Goal: Task Accomplishment & Management: Use online tool/utility

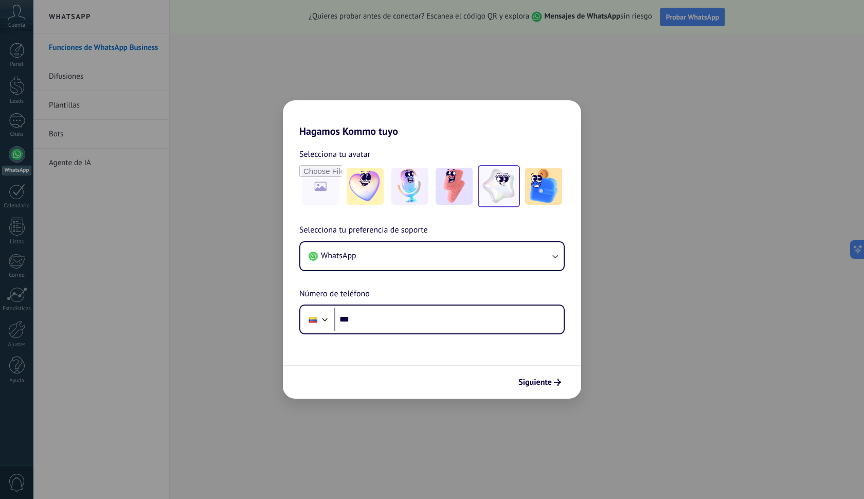
click at [505, 184] on img at bounding box center [499, 186] width 37 height 37
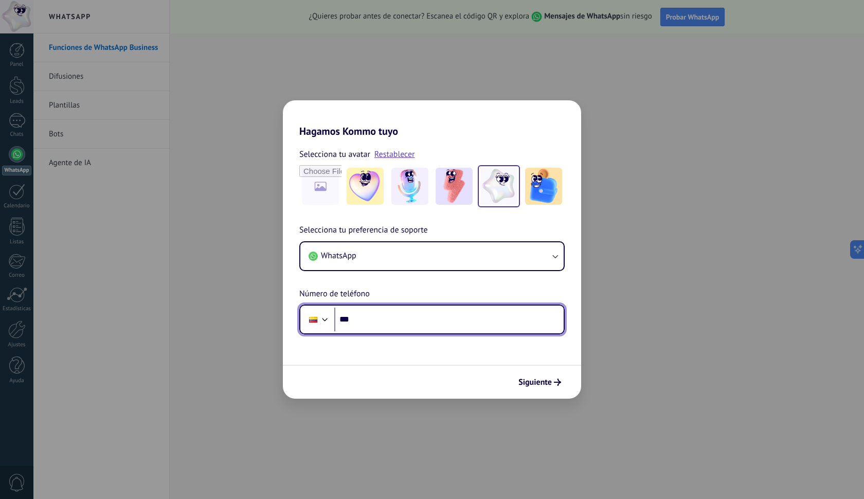
click at [384, 319] on input "***" at bounding box center [448, 320] width 229 height 24
type input "**********"
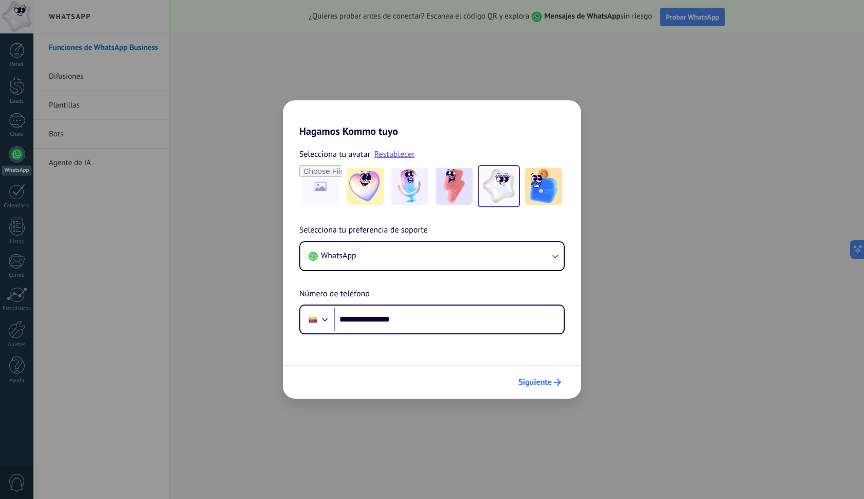
click at [532, 380] on span "Siguiente" at bounding box center [535, 382] width 33 height 7
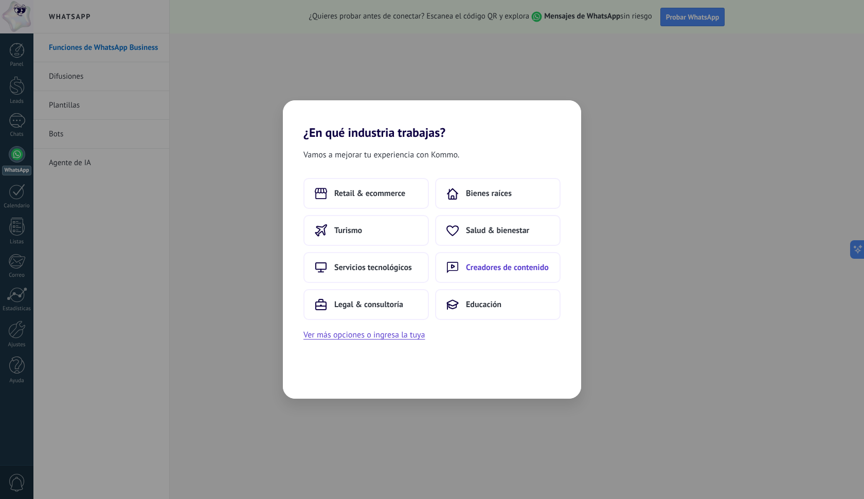
click at [509, 268] on span "Creadores de contenido" at bounding box center [507, 267] width 83 height 10
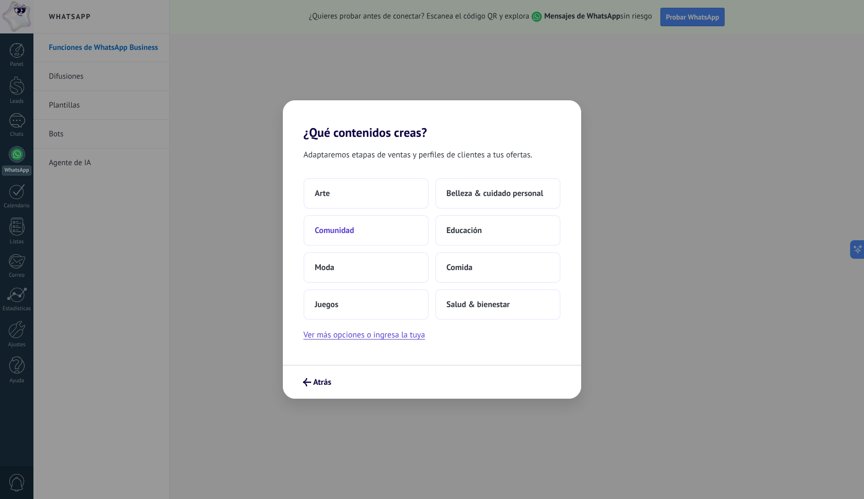
click at [407, 230] on button "Comunidad" at bounding box center [367, 230] width 126 height 31
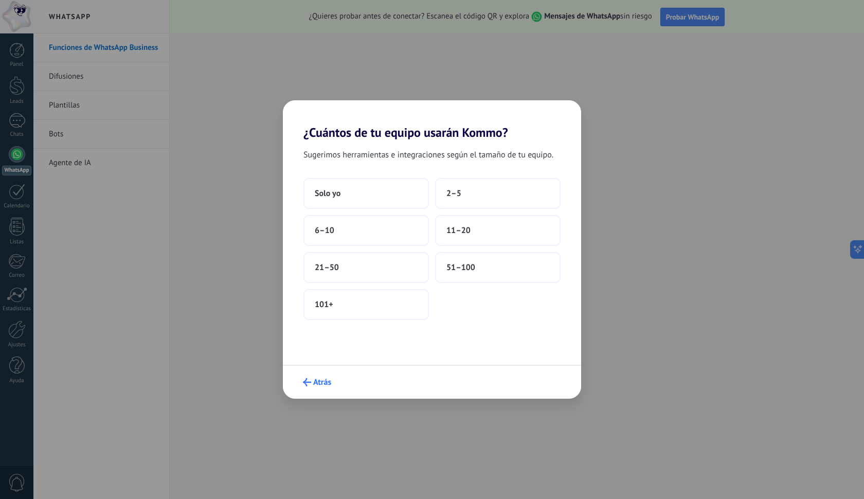
click at [325, 379] on span "Atrás" at bounding box center [322, 382] width 18 height 7
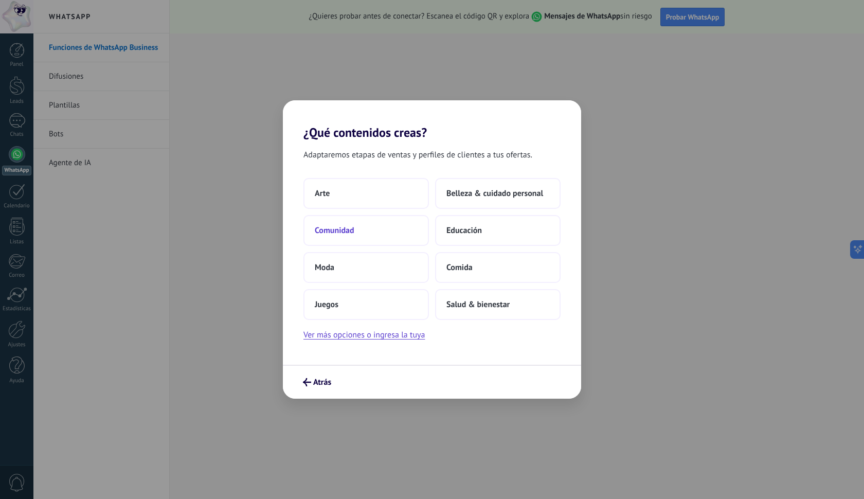
click at [406, 230] on button "Comunidad" at bounding box center [367, 230] width 126 height 31
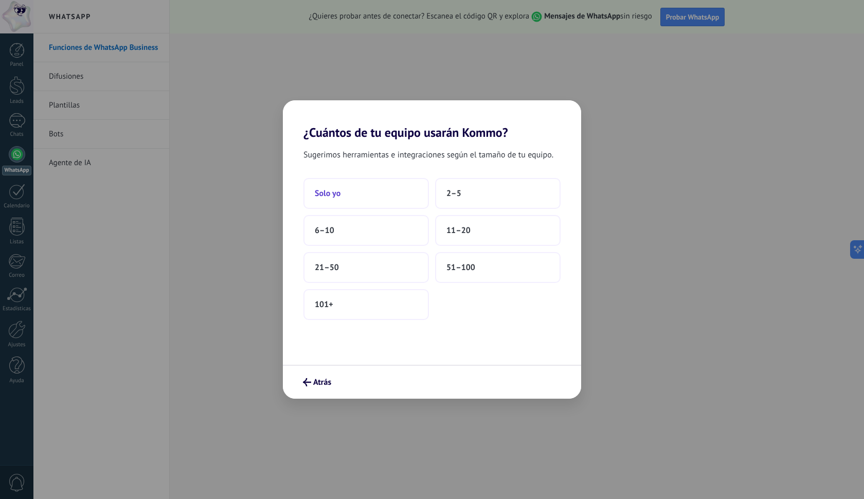
click at [401, 196] on button "Solo yo" at bounding box center [367, 193] width 126 height 31
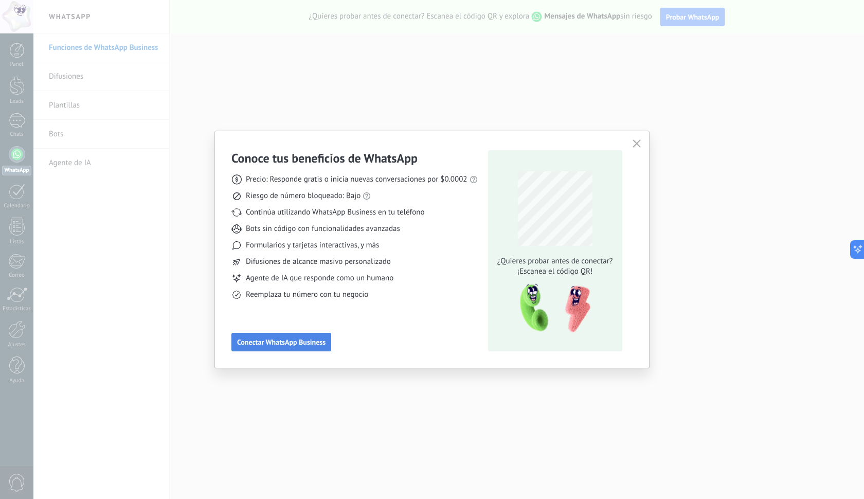
click at [325, 340] on span "Conectar WhatsApp Business" at bounding box center [281, 342] width 88 height 7
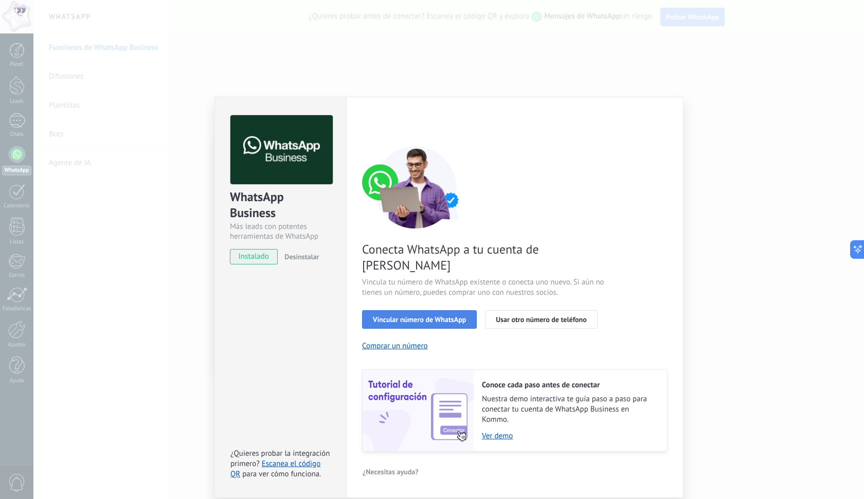
click at [430, 316] on span "Vincular número de WhatsApp" at bounding box center [419, 319] width 93 height 7
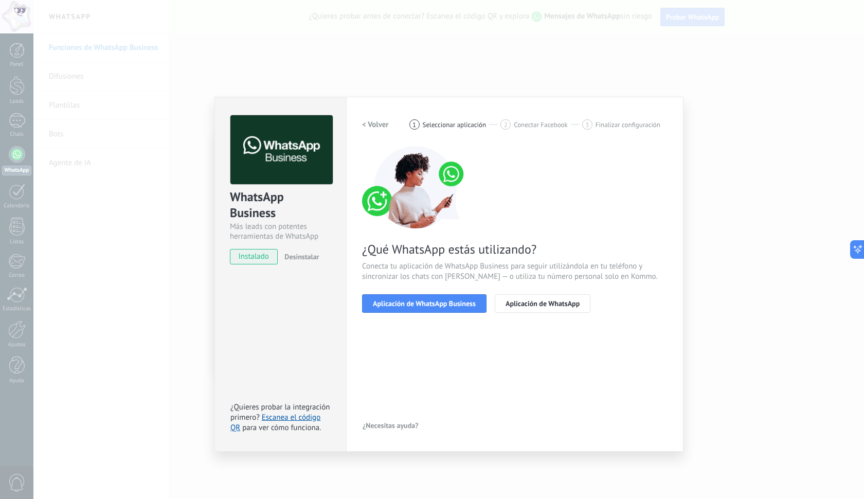
click at [430, 306] on span "Aplicación de WhatsApp Business" at bounding box center [424, 303] width 103 height 7
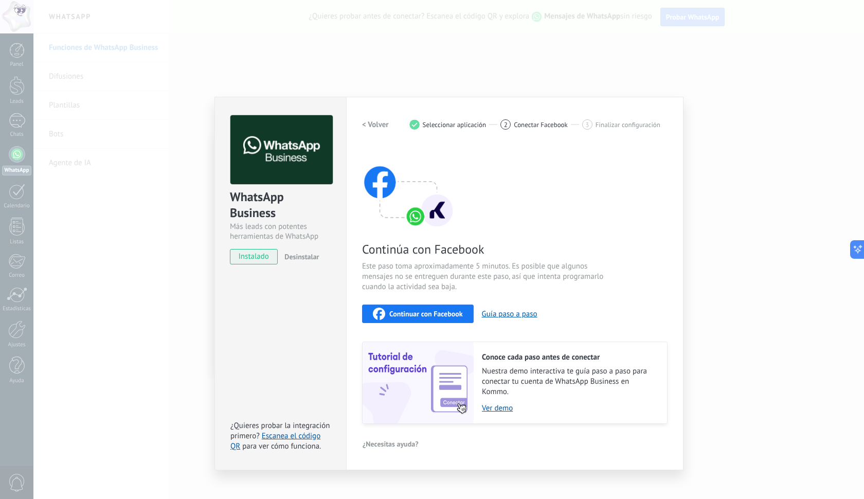
click at [451, 313] on span "Continuar con Facebook" at bounding box center [426, 313] width 74 height 7
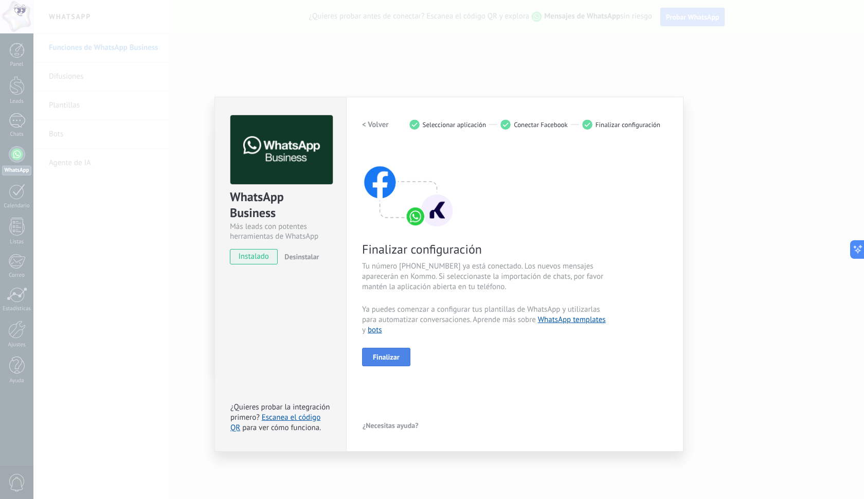
click at [384, 358] on span "Finalizar" at bounding box center [386, 356] width 27 height 7
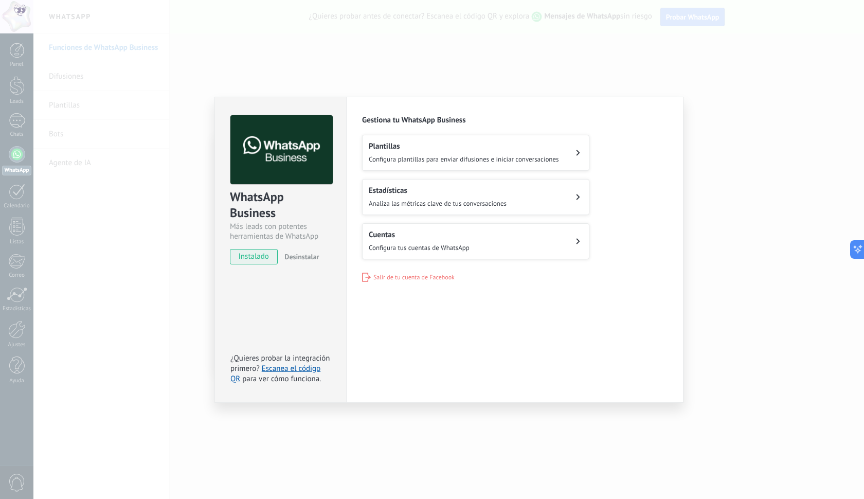
click at [425, 150] on h2 "Plantillas" at bounding box center [464, 146] width 190 height 10
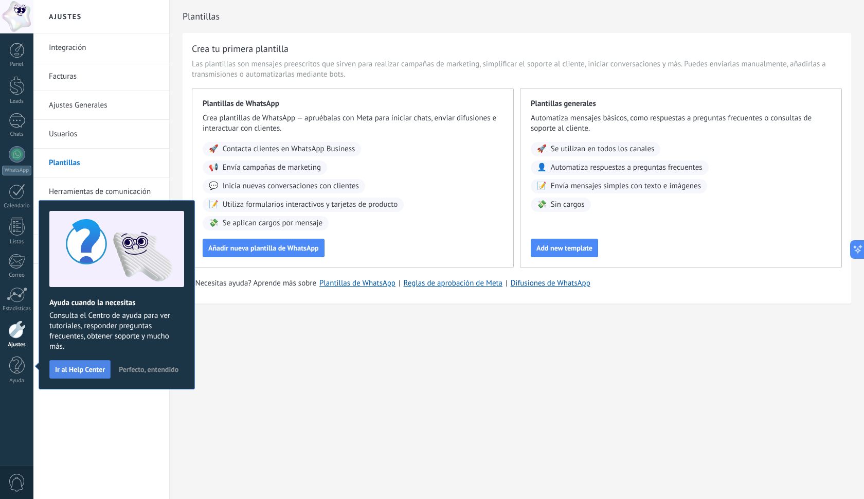
click at [97, 371] on span "Ir al Help Center" at bounding box center [80, 369] width 50 height 7
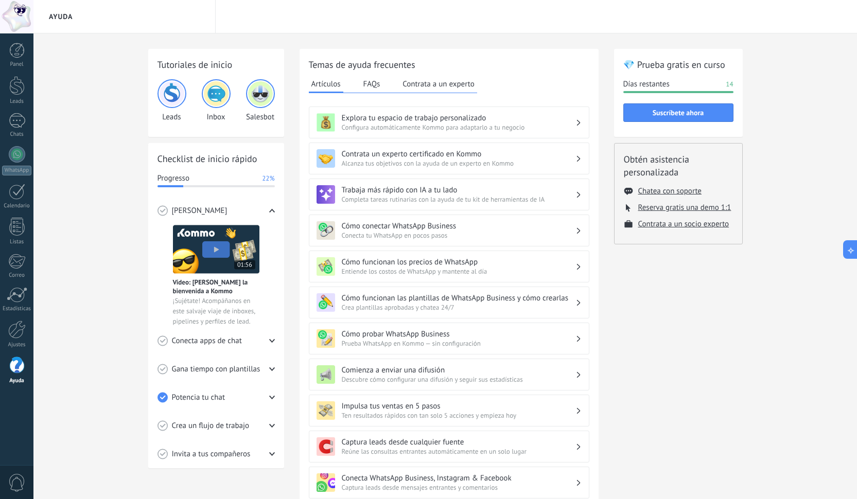
click at [481, 127] on span "Configura automáticamente Kommo para adaptarlo a tu negocio" at bounding box center [459, 127] width 234 height 9
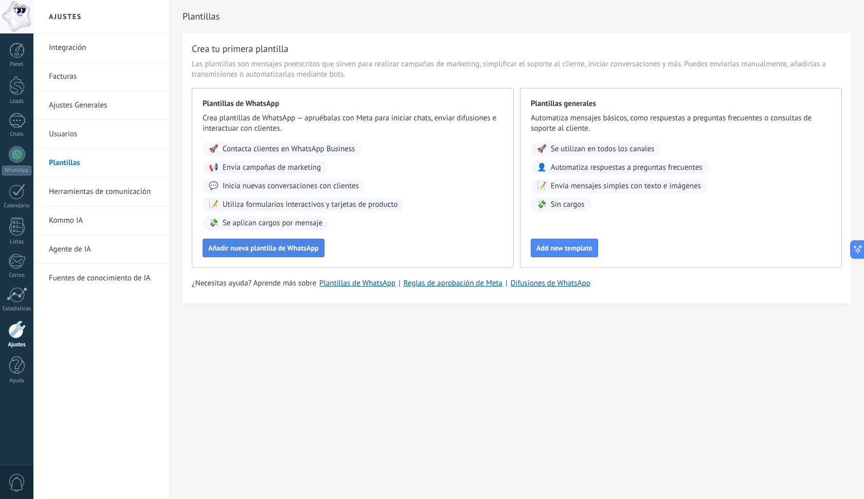
click at [258, 245] on span "Añadir nueva plantilla de WhatsApp" at bounding box center [263, 247] width 111 height 7
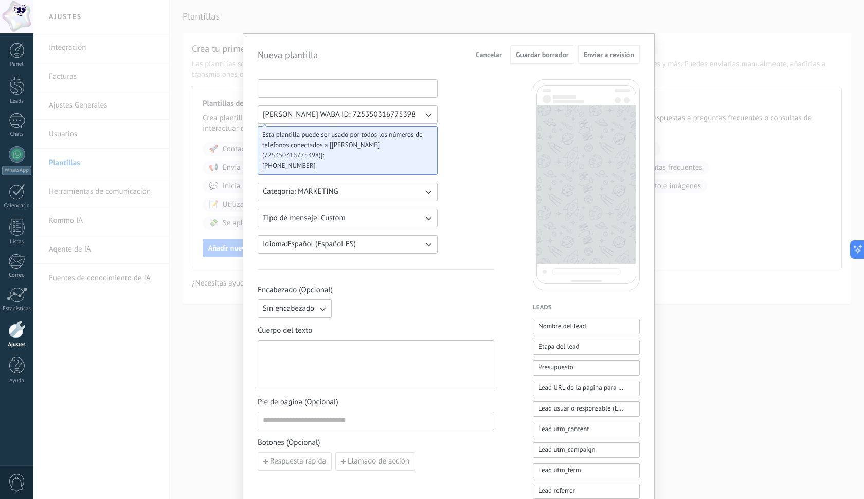
click at [304, 90] on input at bounding box center [347, 88] width 179 height 16
type input "**********"
click at [339, 187] on button "Categoria: MARKETING" at bounding box center [348, 192] width 180 height 19
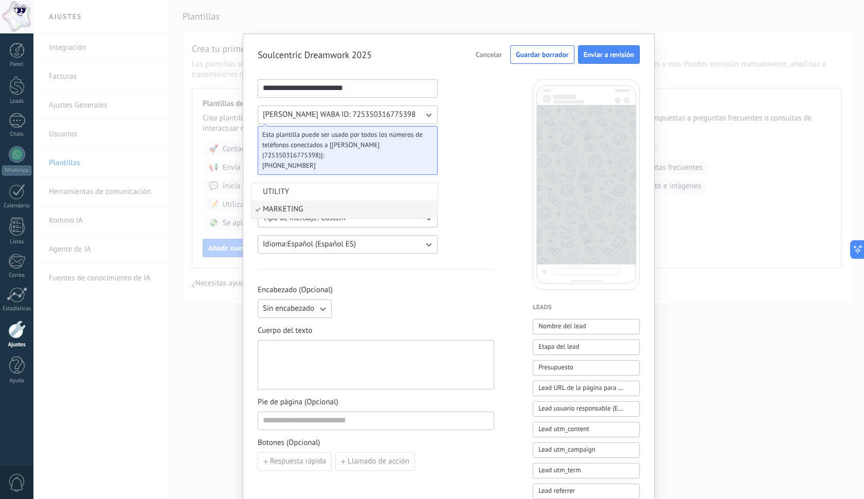
click at [339, 187] on li "UTILITY" at bounding box center [345, 191] width 186 height 17
click at [346, 216] on button "Tipo de mensaje: Custom" at bounding box center [348, 218] width 180 height 19
click at [346, 216] on li "Custom" at bounding box center [345, 217] width 186 height 17
click at [310, 310] on span "Sin encabezado" at bounding box center [288, 309] width 51 height 10
click at [307, 325] on li "Texto" at bounding box center [292, 325] width 80 height 17
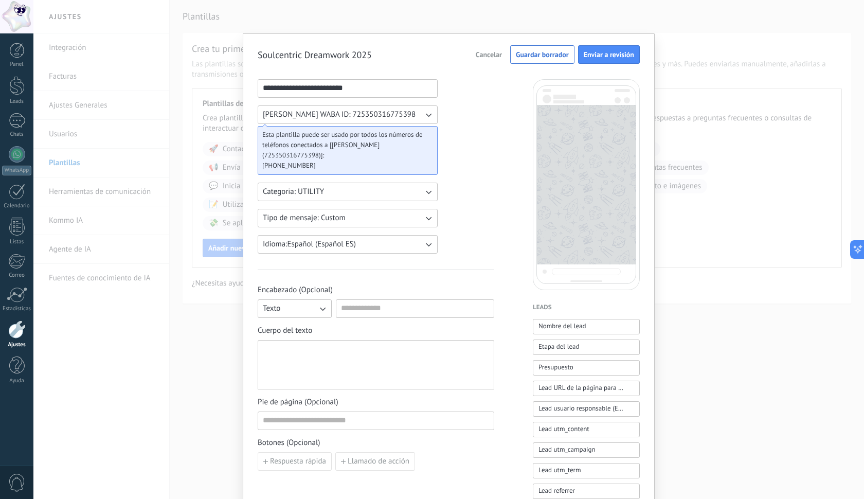
click at [309, 309] on button "Texto" at bounding box center [295, 308] width 74 height 19
click at [311, 347] on span "Imagen o archivo" at bounding box center [291, 344] width 57 height 10
click at [336, 299] on input "Imagen o archivo" at bounding box center [336, 299] width 0 height 0
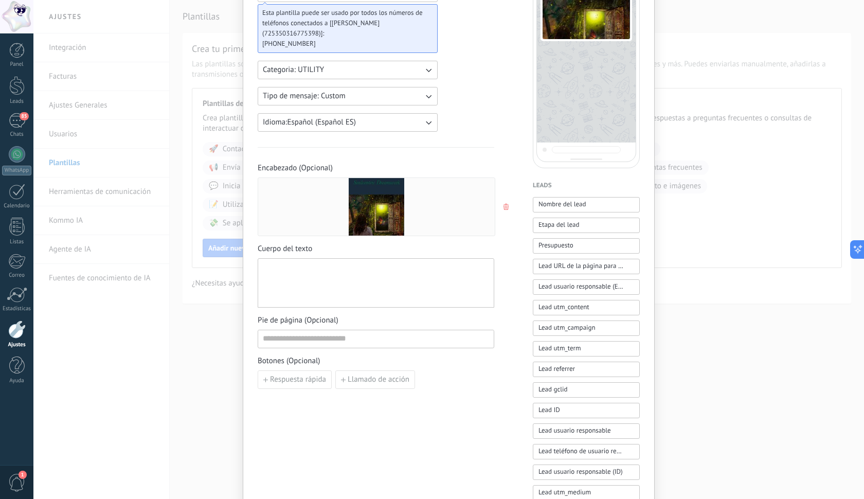
scroll to position [127, 0]
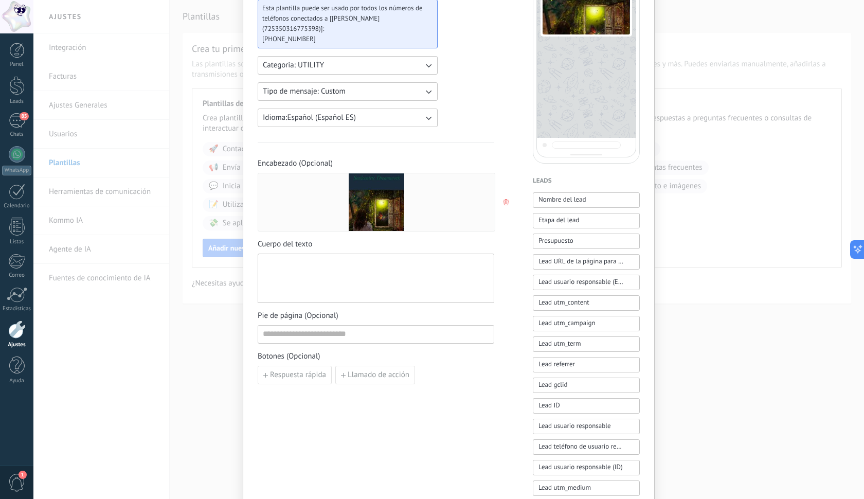
click at [309, 263] on div at bounding box center [376, 278] width 226 height 41
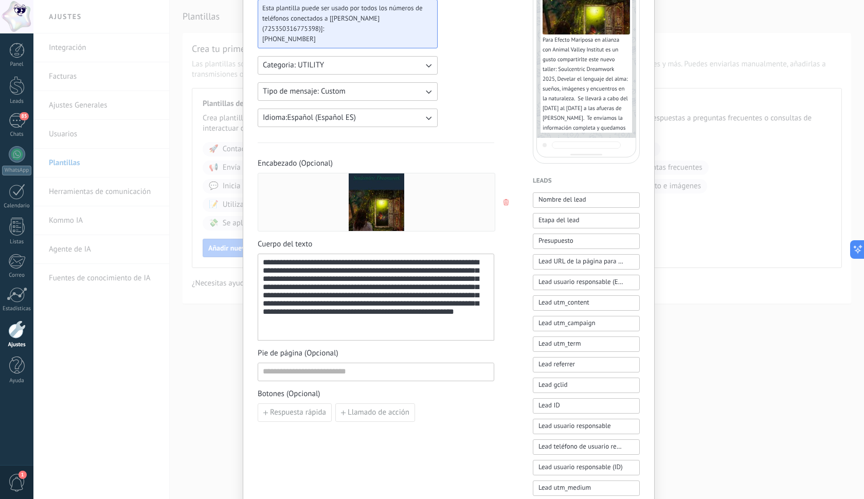
click at [385, 275] on div "**********" at bounding box center [376, 297] width 226 height 78
click at [479, 275] on div "**********" at bounding box center [376, 297] width 226 height 78
click at [304, 293] on div "**********" at bounding box center [376, 297] width 226 height 78
click at [399, 326] on div "**********" at bounding box center [376, 307] width 226 height 49
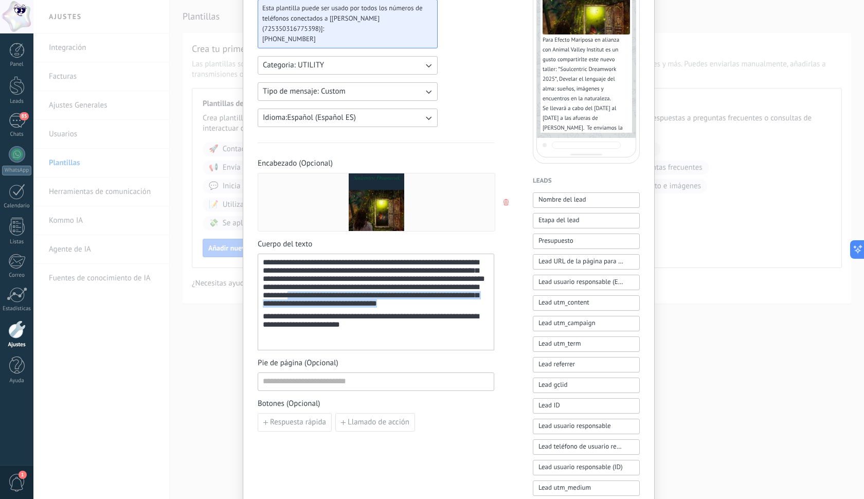
drag, startPoint x: 402, startPoint y: 322, endPoint x: 293, endPoint y: 314, distance: 109.3
click at [293, 312] on div "**********" at bounding box center [376, 297] width 226 height 29
click at [305, 384] on input at bounding box center [376, 381] width 236 height 16
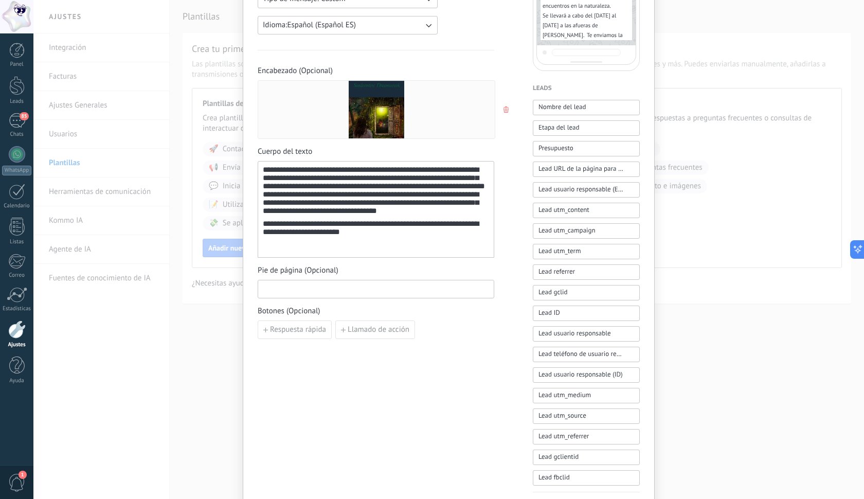
scroll to position [222, 0]
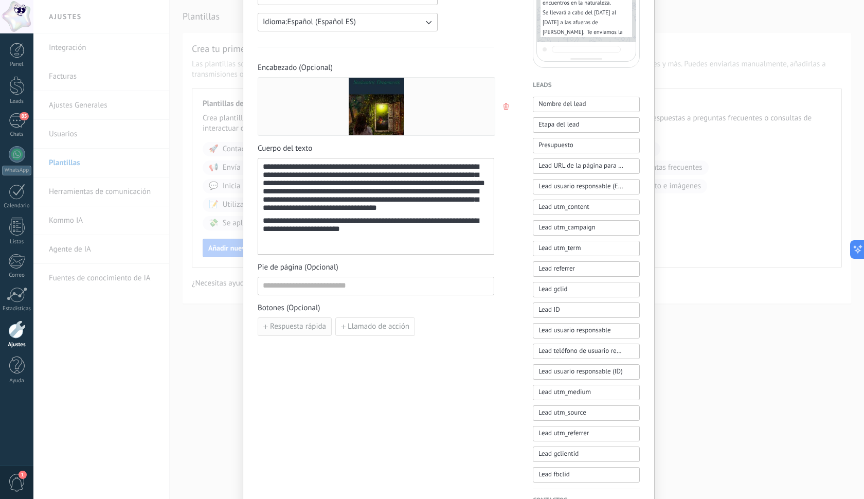
click at [273, 324] on span "Respuesta rápida" at bounding box center [298, 326] width 56 height 7
click at [287, 286] on input at bounding box center [376, 285] width 236 height 16
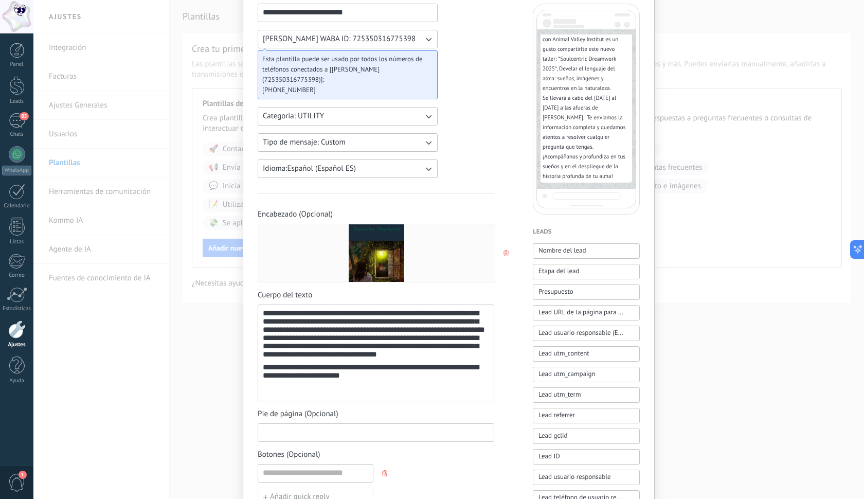
scroll to position [78, 0]
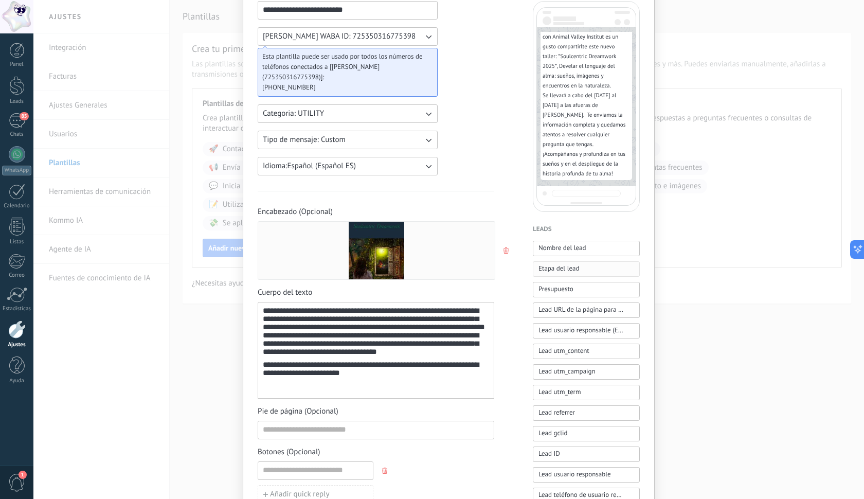
click at [562, 270] on span "Etapa del lead" at bounding box center [559, 268] width 41 height 10
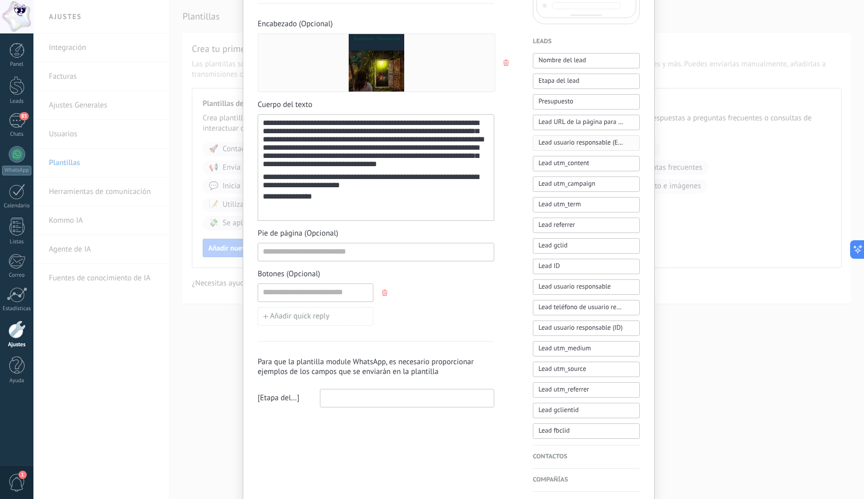
scroll to position [267, 0]
click at [561, 103] on span "Presupuesto" at bounding box center [556, 101] width 35 height 10
drag, startPoint x: 367, startPoint y: 211, endPoint x: 259, endPoint y: 215, distance: 108.1
click at [259, 215] on div "**********" at bounding box center [376, 167] width 237 height 106
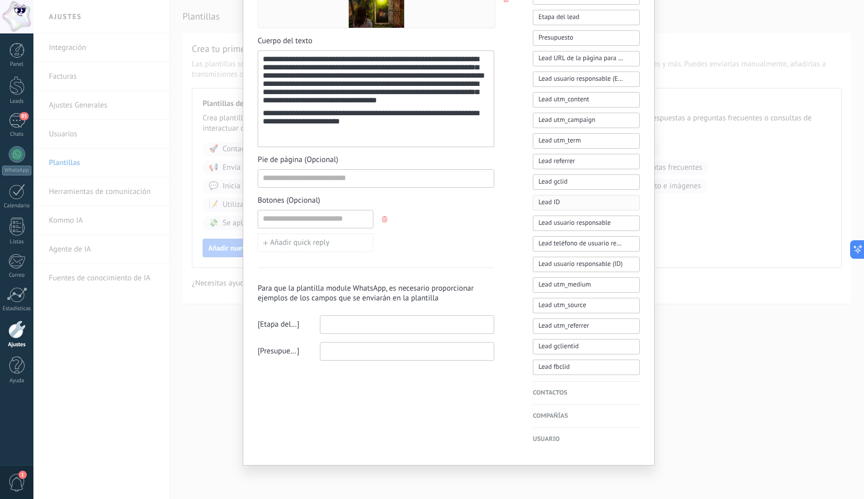
scroll to position [330, 0]
click at [292, 321] on span "Etapa del lead" at bounding box center [278, 324] width 37 height 10
click at [325, 351] on input at bounding box center [407, 351] width 173 height 16
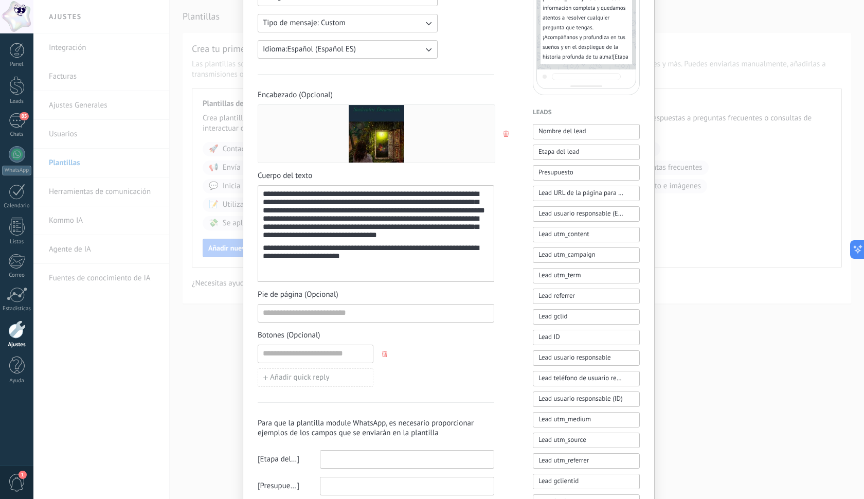
scroll to position [196, 0]
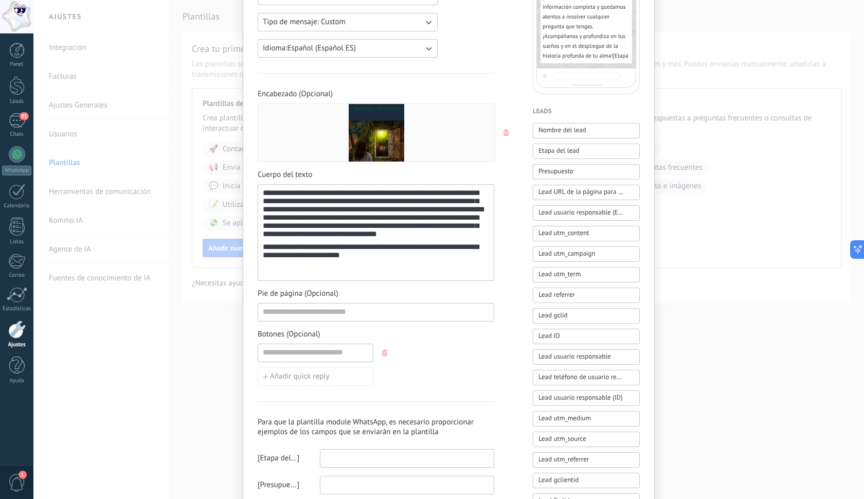
click at [384, 352] on use "button" at bounding box center [384, 353] width 5 height 6
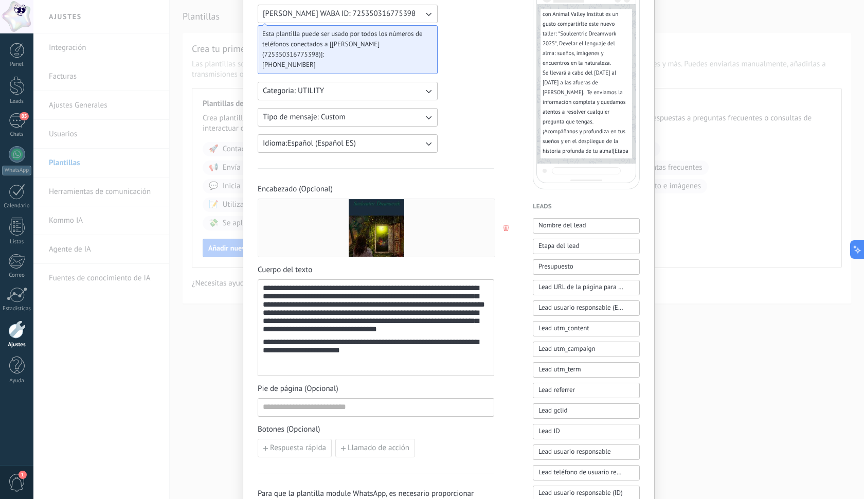
scroll to position [118, 0]
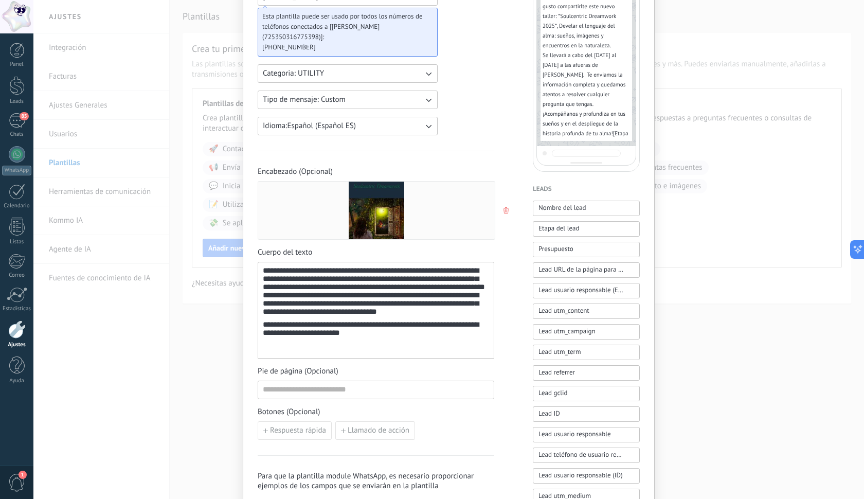
click at [381, 340] on div "**********" at bounding box center [376, 331] width 226 height 20
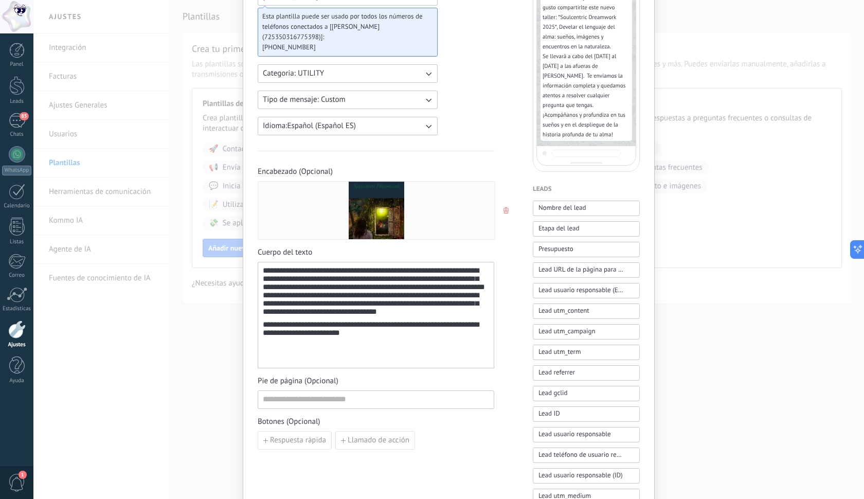
scroll to position [60, 0]
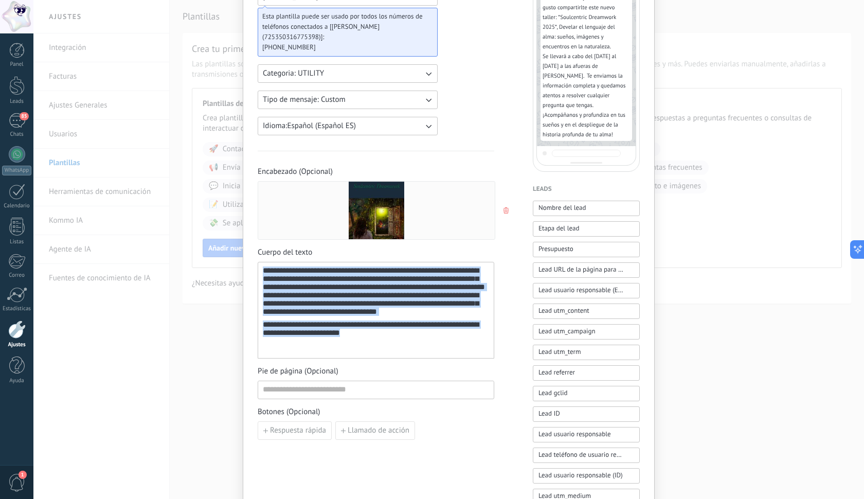
drag, startPoint x: 367, startPoint y: 353, endPoint x: 238, endPoint y: 265, distance: 155.8
click at [238, 265] on div "**********" at bounding box center [448, 249] width 831 height 499
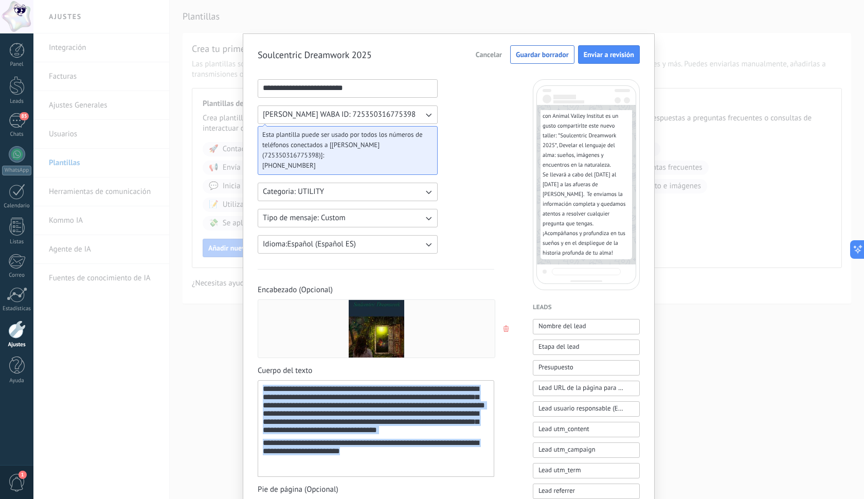
scroll to position [0, 0]
click at [528, 52] on span "Guardar borrador" at bounding box center [542, 54] width 53 height 7
